Goal: Use online tool/utility: Utilize a website feature to perform a specific function

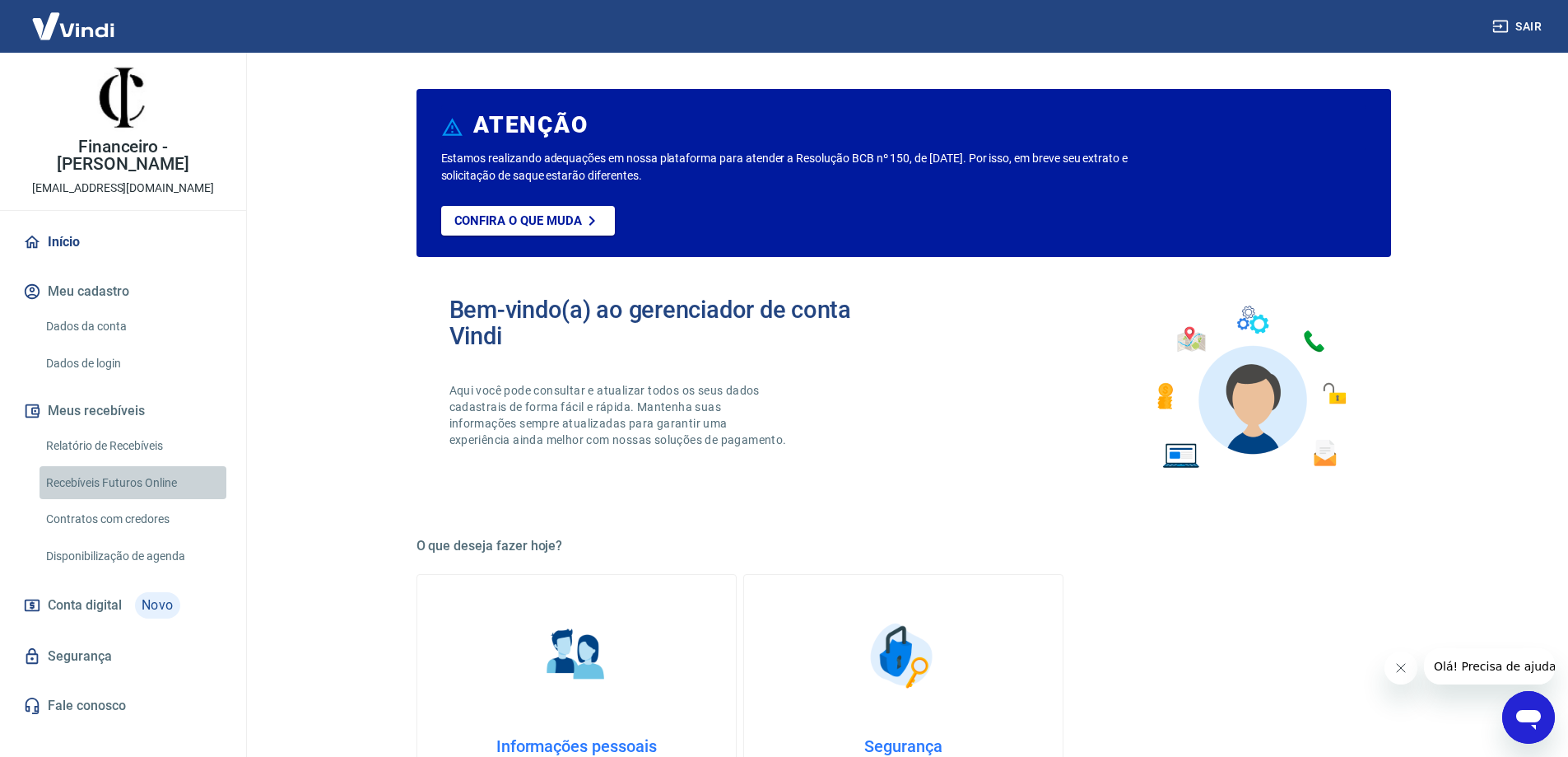
click at [109, 473] on link "Recebíveis Futuros Online" at bounding box center [132, 483] width 187 height 34
click at [82, 466] on link "Recebíveis Futuros Online" at bounding box center [132, 483] width 187 height 34
click at [158, 467] on link "Recebíveis Futuros Online" at bounding box center [132, 483] width 187 height 34
